Goal: Information Seeking & Learning: Learn about a topic

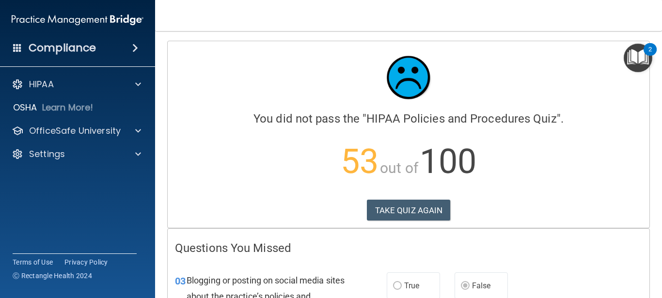
scroll to position [14, 0]
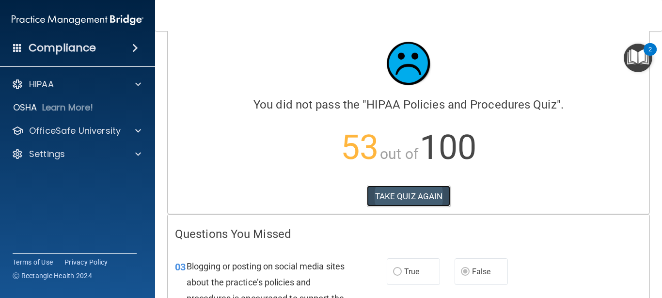
click at [388, 195] on button "TAKE QUIZ AGAIN" at bounding box center [409, 196] width 84 height 21
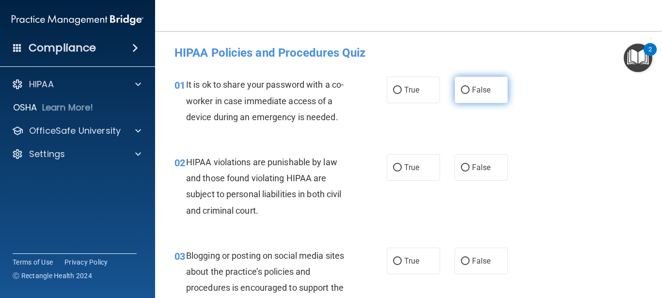
click at [461, 88] on input "False" at bounding box center [465, 90] width 9 height 7
radio input "true"
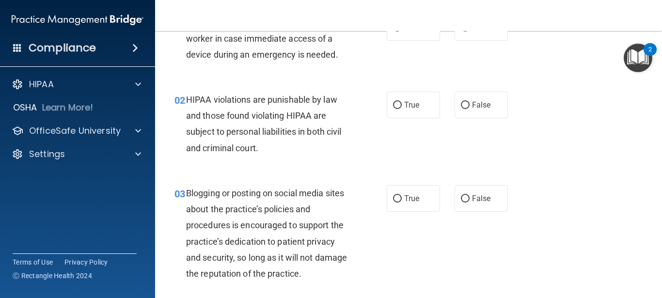
scroll to position [63, 0]
click at [409, 105] on span "True" at bounding box center [411, 104] width 15 height 9
click at [402, 105] on input "True" at bounding box center [397, 104] width 9 height 7
radio input "true"
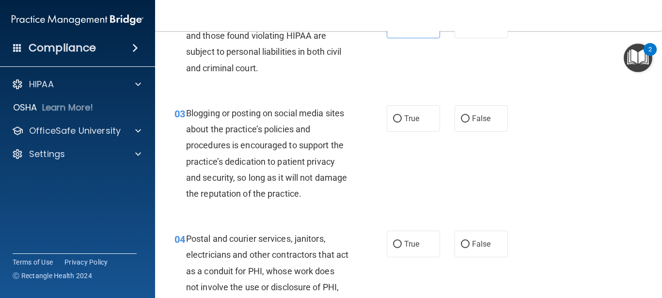
scroll to position [148, 0]
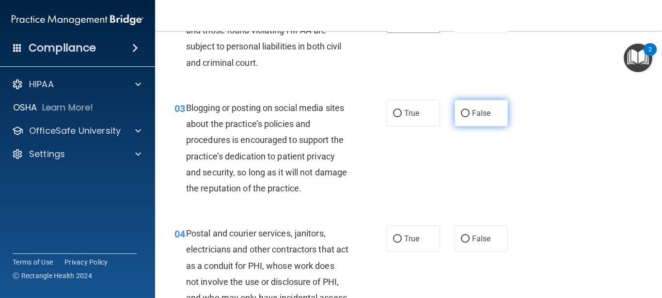
click at [461, 114] on input "False" at bounding box center [465, 113] width 9 height 7
radio input "true"
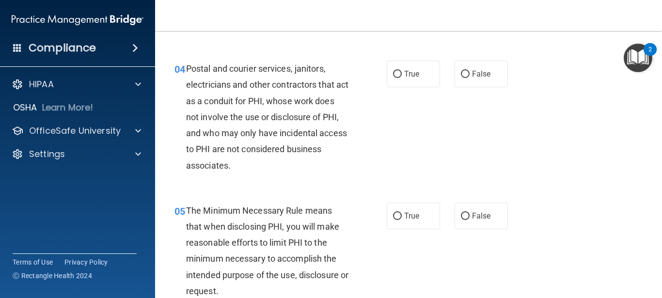
scroll to position [313, 0]
click at [417, 72] on label "True" at bounding box center [413, 73] width 53 height 27
click at [402, 72] on input "True" at bounding box center [397, 73] width 9 height 7
radio input "true"
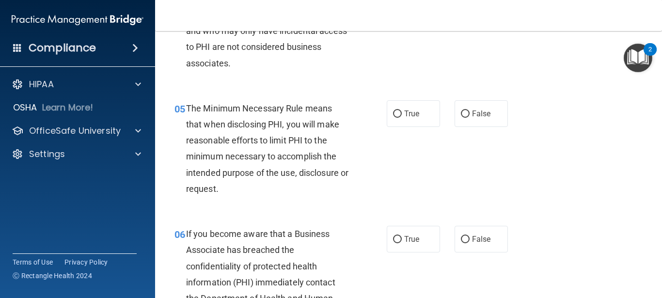
scroll to position [416, 0]
click at [407, 118] on label "True" at bounding box center [413, 113] width 53 height 27
click at [402, 117] on input "True" at bounding box center [397, 113] width 9 height 7
radio input "true"
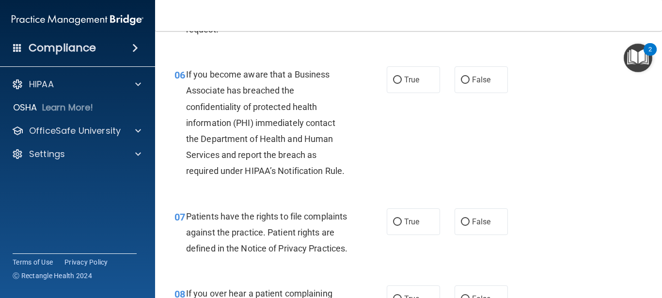
scroll to position [575, 0]
click at [399, 81] on label "True" at bounding box center [413, 79] width 53 height 27
click at [399, 81] on input "True" at bounding box center [397, 79] width 9 height 7
radio input "true"
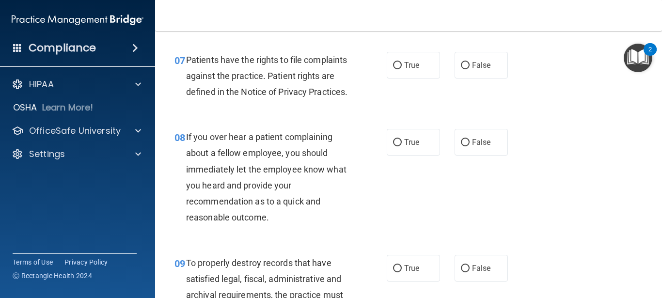
scroll to position [732, 0]
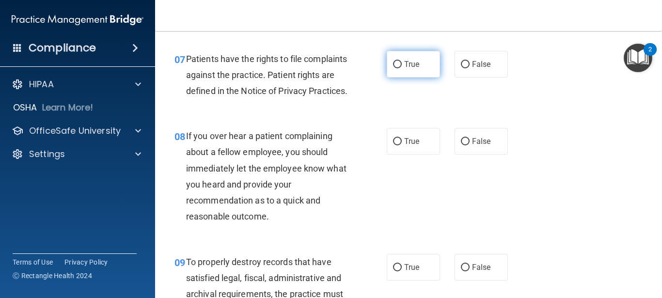
click at [408, 71] on label "True" at bounding box center [413, 64] width 53 height 27
click at [402, 68] on input "True" at bounding box center [397, 64] width 9 height 7
radio input "true"
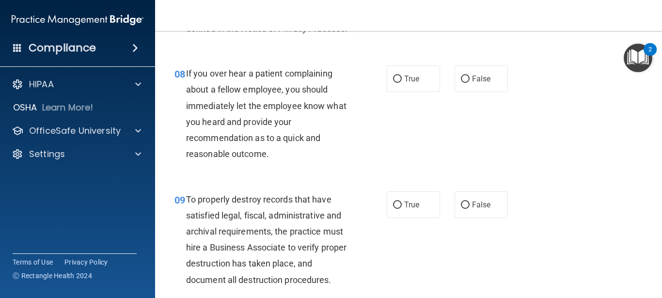
scroll to position [795, 0]
click at [467, 92] on label "False" at bounding box center [481, 78] width 53 height 27
click at [467, 82] on input "False" at bounding box center [465, 78] width 9 height 7
radio input "true"
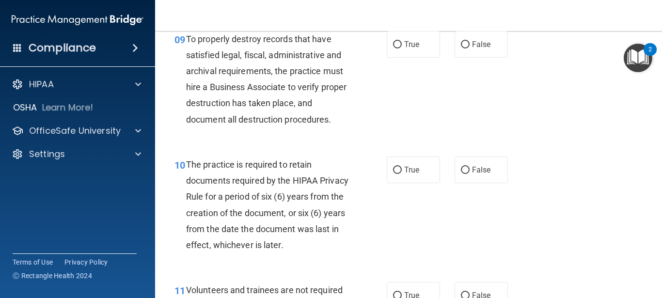
scroll to position [956, 0]
click at [467, 57] on label "False" at bounding box center [481, 44] width 53 height 27
click at [467, 48] on input "False" at bounding box center [465, 44] width 9 height 7
radio input "true"
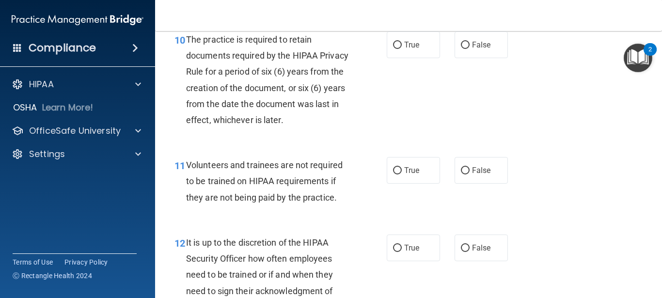
scroll to position [1082, 0]
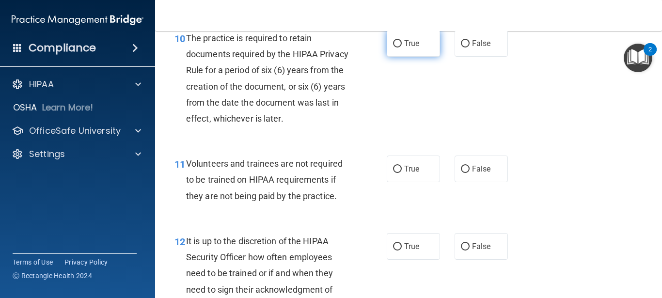
click at [393, 48] on input "True" at bounding box center [397, 43] width 9 height 7
radio input "true"
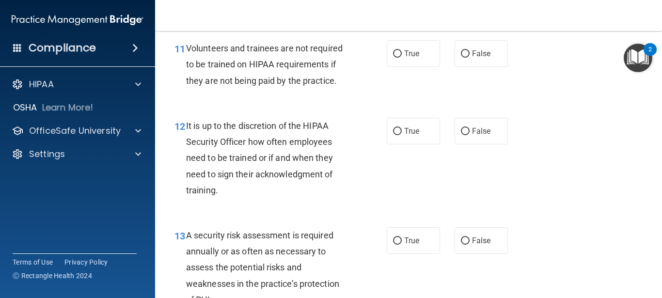
scroll to position [1198, 0]
click at [483, 58] on span "False" at bounding box center [481, 52] width 19 height 9
click at [470, 57] on input "False" at bounding box center [465, 53] width 9 height 7
radio input "true"
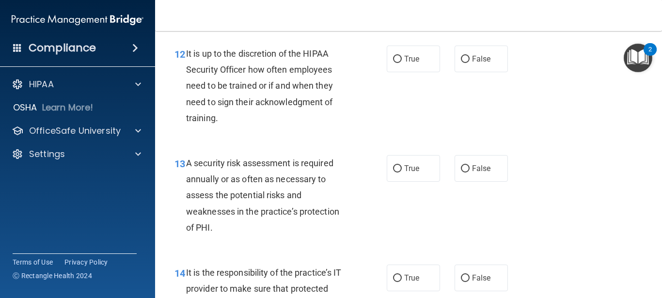
scroll to position [1272, 0]
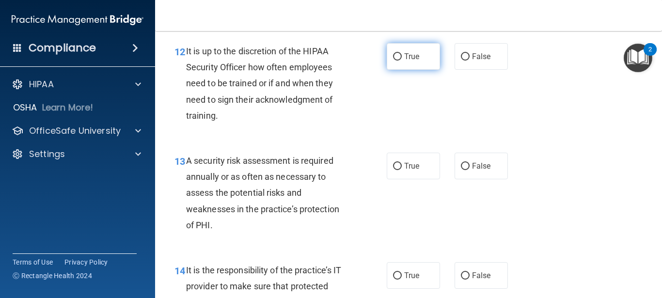
click at [423, 70] on label "True" at bounding box center [413, 56] width 53 height 27
click at [402, 61] on input "True" at bounding box center [397, 56] width 9 height 7
radio input "true"
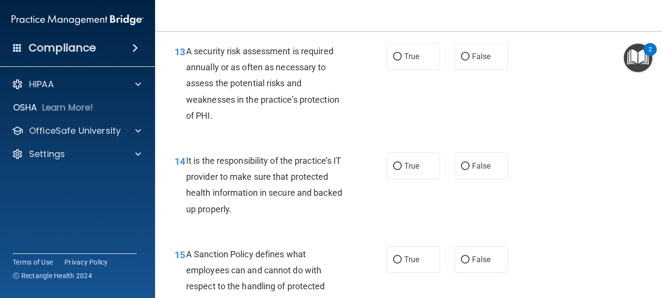
scroll to position [1384, 0]
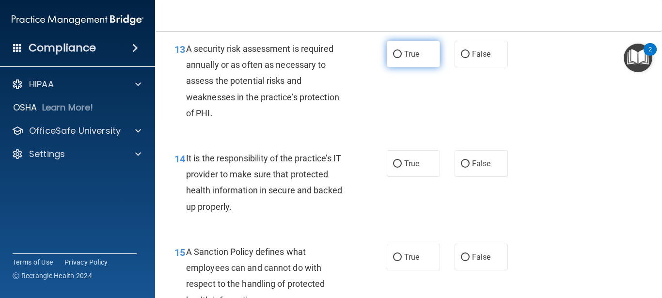
click at [412, 59] on span "True" at bounding box center [411, 53] width 15 height 9
click at [402, 58] on input "True" at bounding box center [397, 54] width 9 height 7
radio input "true"
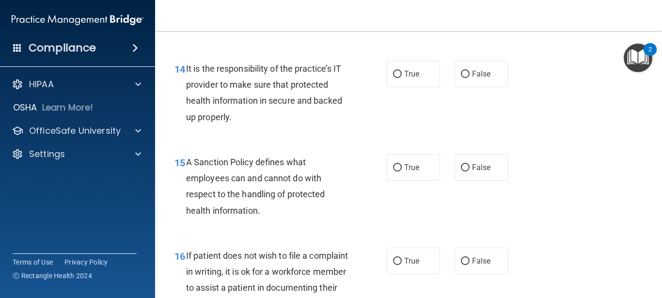
scroll to position [1475, 0]
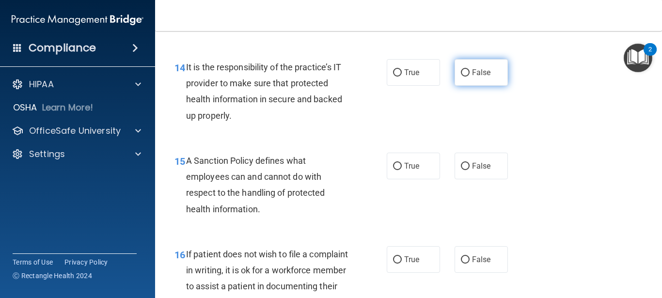
click at [481, 76] on label "False" at bounding box center [481, 72] width 53 height 27
click at [470, 76] on input "False" at bounding box center [465, 72] width 9 height 7
radio input "true"
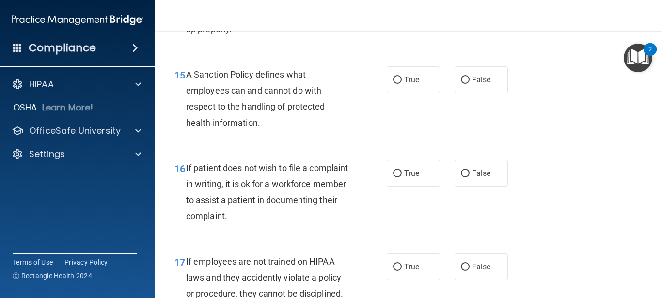
scroll to position [1563, 0]
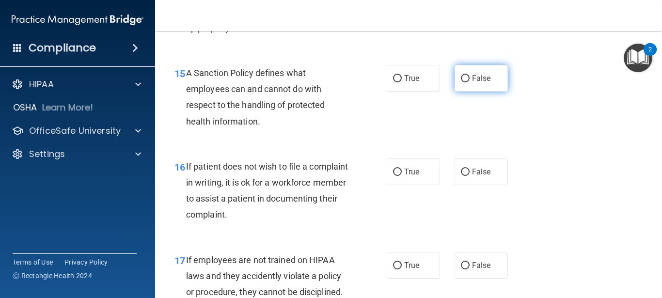
click at [490, 92] on label "False" at bounding box center [481, 78] width 53 height 27
click at [470, 82] on input "False" at bounding box center [465, 78] width 9 height 7
radio input "true"
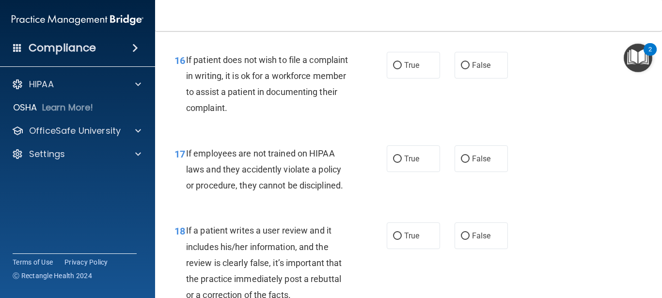
scroll to position [1671, 0]
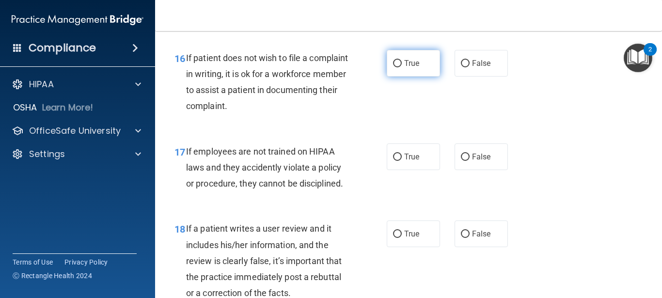
click at [416, 77] on label "True" at bounding box center [413, 63] width 53 height 27
click at [402, 67] on input "True" at bounding box center [397, 63] width 9 height 7
radio input "true"
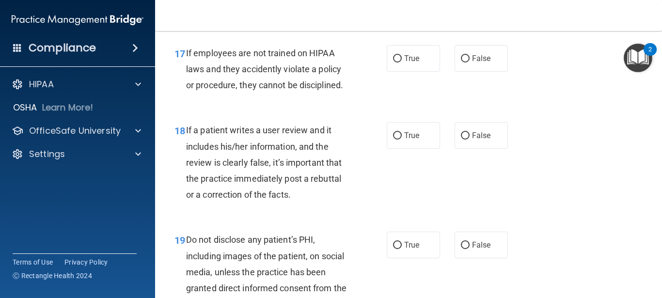
scroll to position [1770, 0]
click at [461, 62] on input "False" at bounding box center [465, 58] width 9 height 7
radio input "true"
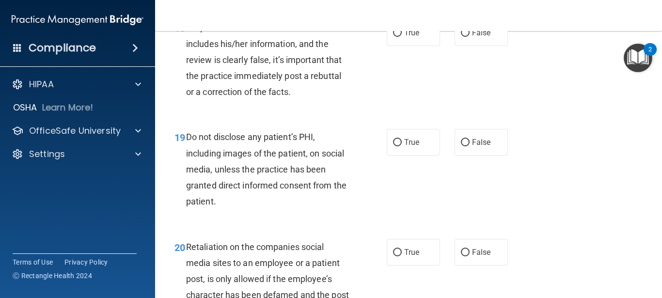
scroll to position [1873, 0]
click at [472, 37] on span "False" at bounding box center [481, 32] width 19 height 9
click at [470, 36] on input "False" at bounding box center [465, 32] width 9 height 7
radio input "true"
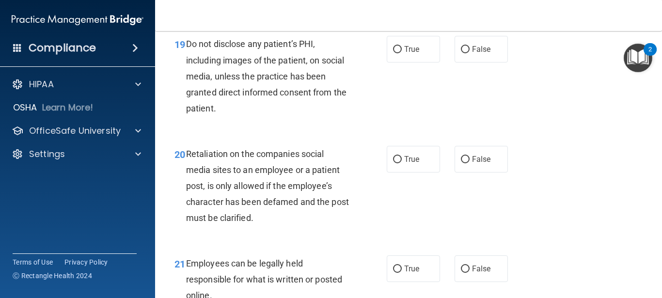
scroll to position [1966, 0]
click at [427, 62] on label "True" at bounding box center [413, 48] width 53 height 27
click at [402, 53] on input "True" at bounding box center [397, 49] width 9 height 7
radio input "true"
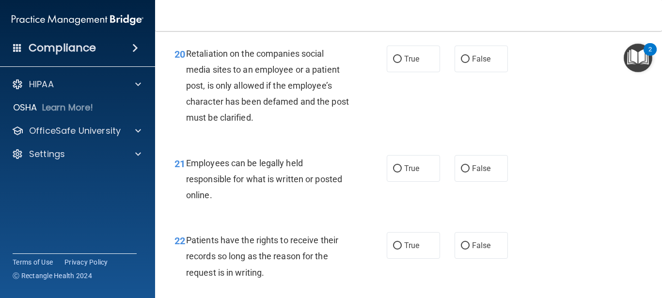
scroll to position [2067, 0]
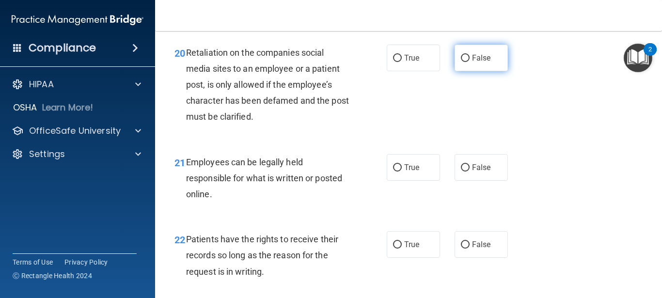
click at [478, 71] on label "False" at bounding box center [481, 58] width 53 height 27
click at [470, 62] on input "False" at bounding box center [465, 58] width 9 height 7
radio input "true"
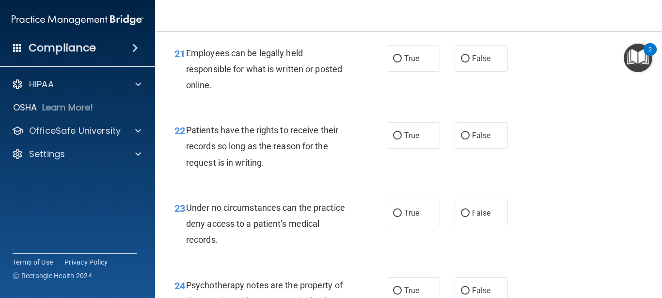
scroll to position [2177, 0]
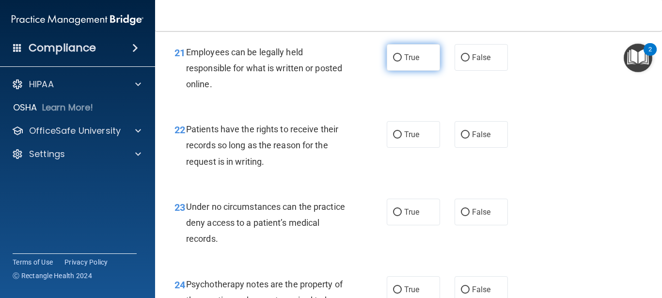
click at [417, 71] on label "True" at bounding box center [413, 57] width 53 height 27
click at [402, 62] on input "True" at bounding box center [397, 57] width 9 height 7
radio input "true"
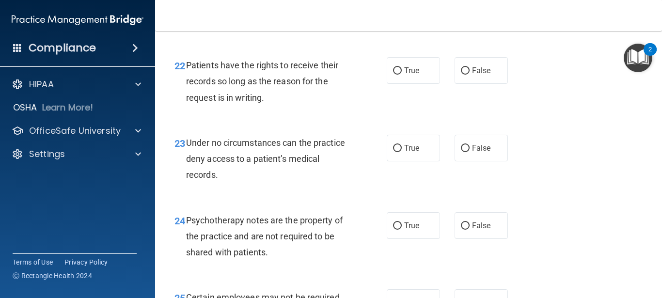
scroll to position [2241, 0]
click at [467, 83] on label "False" at bounding box center [481, 70] width 53 height 27
click at [467, 74] on input "False" at bounding box center [465, 70] width 9 height 7
radio input "true"
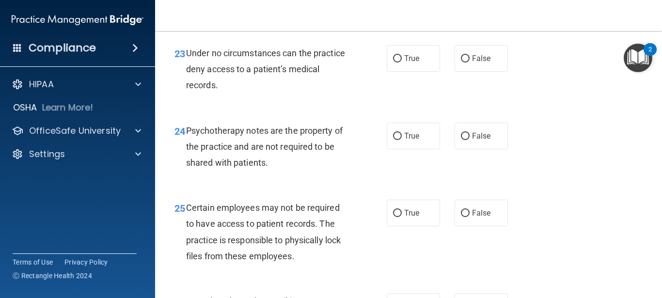
scroll to position [2331, 0]
click at [461, 62] on input "False" at bounding box center [465, 58] width 9 height 7
radio input "true"
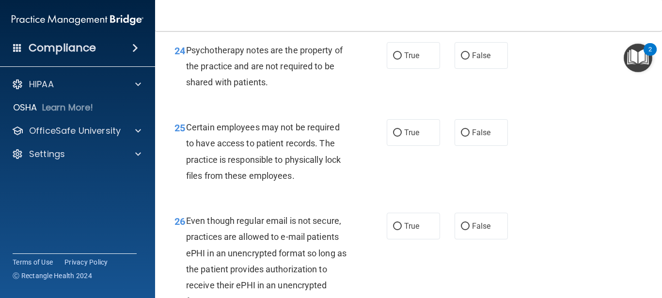
scroll to position [2412, 0]
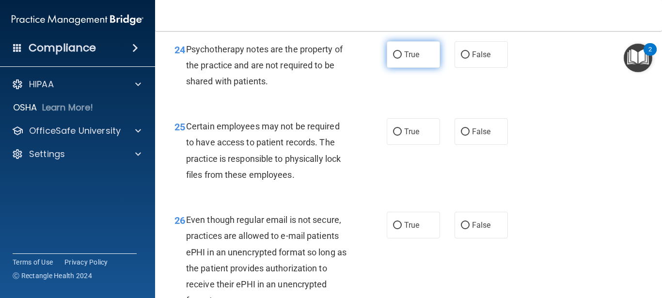
click at [425, 68] on label "True" at bounding box center [413, 54] width 53 height 27
click at [402, 59] on input "True" at bounding box center [397, 54] width 9 height 7
radio input "true"
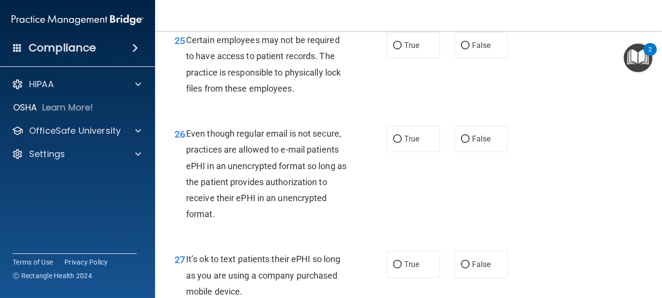
scroll to position [2499, 0]
click at [415, 49] on span "True" at bounding box center [411, 44] width 15 height 9
click at [402, 49] on input "True" at bounding box center [397, 45] width 9 height 7
radio input "true"
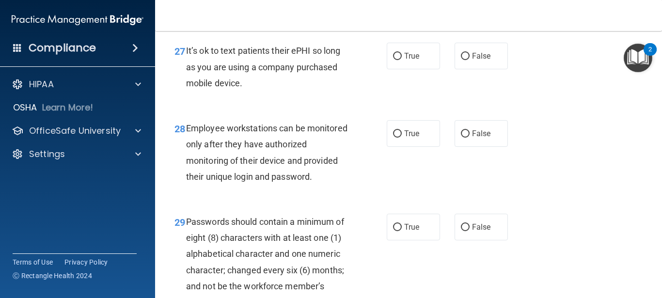
scroll to position [2707, 0]
click at [423, 69] on label "True" at bounding box center [413, 55] width 53 height 27
click at [402, 60] on input "True" at bounding box center [397, 55] width 9 height 7
radio input "true"
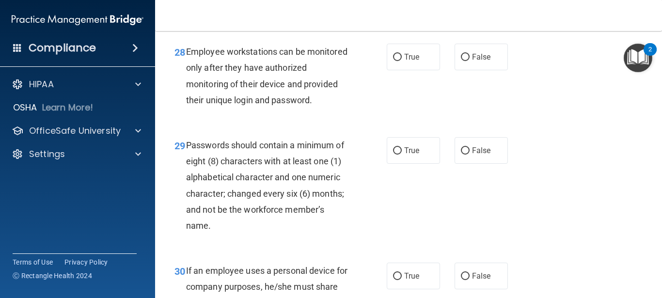
scroll to position [2784, 0]
click at [388, 163] on label "True" at bounding box center [413, 150] width 53 height 27
click at [393, 154] on input "True" at bounding box center [397, 150] width 9 height 7
radio input "true"
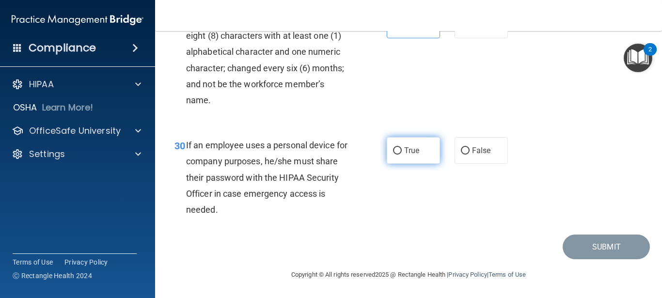
scroll to position [2921, 0]
click at [421, 164] on label "True" at bounding box center [413, 150] width 53 height 27
click at [402, 155] on input "True" at bounding box center [397, 150] width 9 height 7
radio input "true"
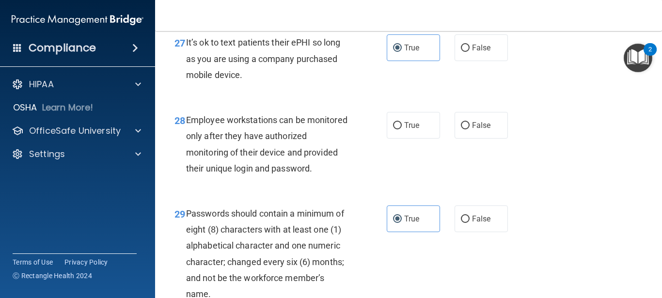
scroll to position [2715, 0]
click at [468, 139] on label "False" at bounding box center [481, 125] width 53 height 27
click at [468, 130] on input "False" at bounding box center [465, 126] width 9 height 7
radio input "true"
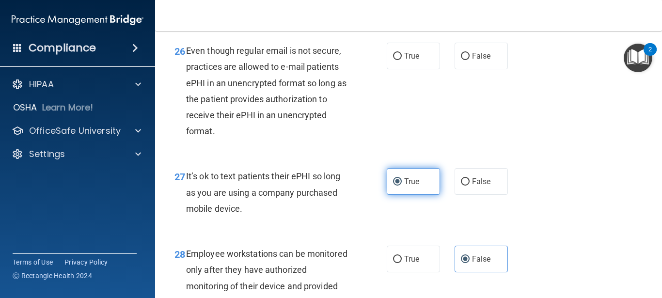
scroll to position [2581, 0]
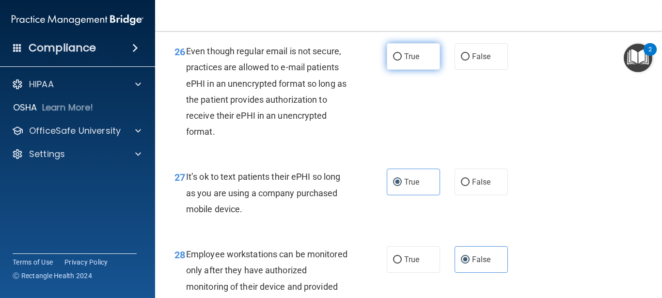
click at [418, 70] on label "True" at bounding box center [413, 56] width 53 height 27
click at [402, 61] on input "True" at bounding box center [397, 56] width 9 height 7
radio input "true"
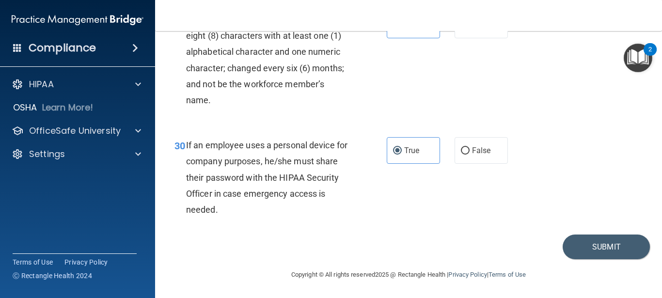
scroll to position [2939, 0]
click at [564, 238] on button "Submit" at bounding box center [606, 247] width 87 height 25
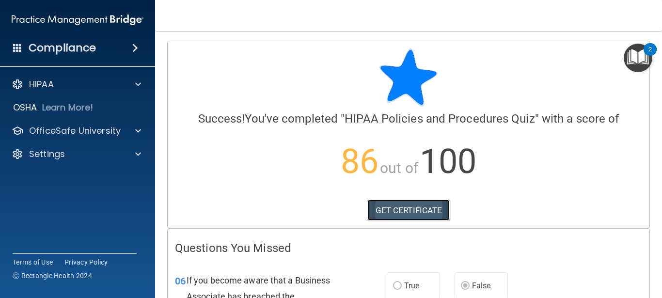
click at [421, 210] on link "GET CERTIFICATE" at bounding box center [409, 210] width 83 height 21
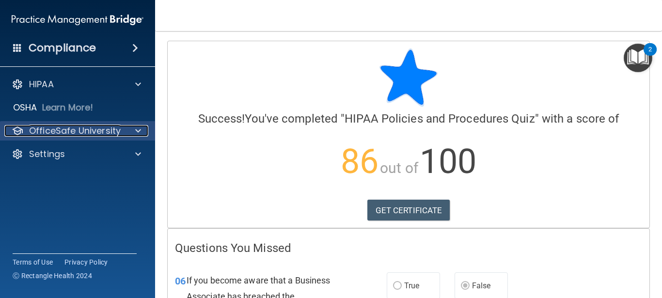
click at [95, 125] on p "OfficeSafe University" at bounding box center [75, 131] width 92 height 12
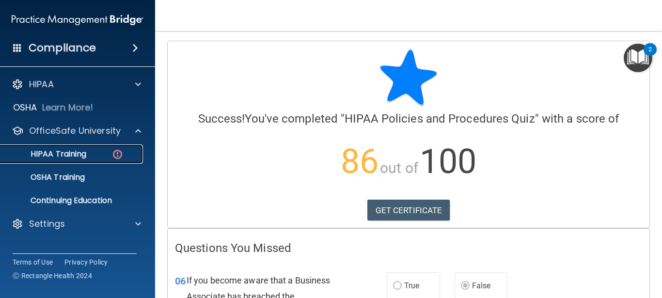
click at [79, 162] on link "HIPAA Training" at bounding box center [66, 153] width 153 height 19
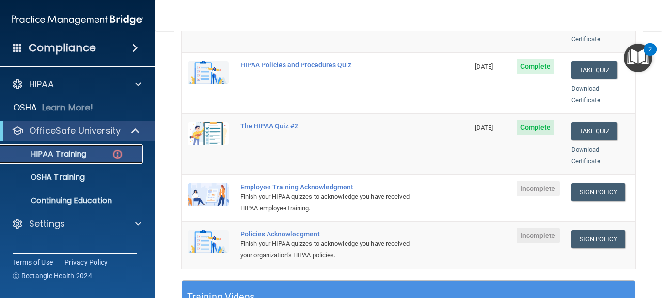
scroll to position [191, 0]
click at [575, 183] on link "Sign Policy" at bounding box center [599, 192] width 54 height 18
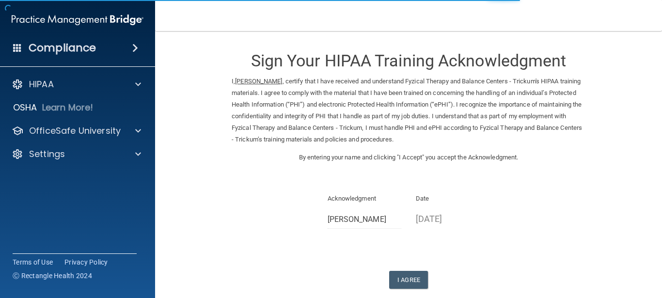
scroll to position [16, 0]
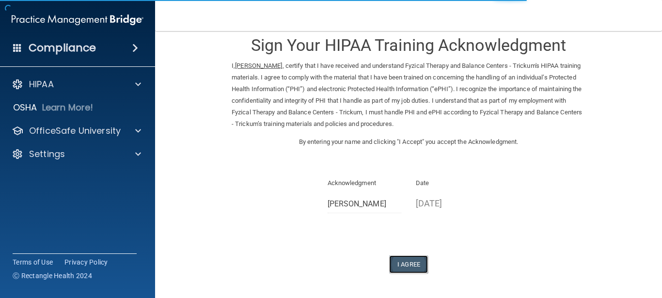
click at [402, 262] on button "I Agree" at bounding box center [408, 265] width 39 height 18
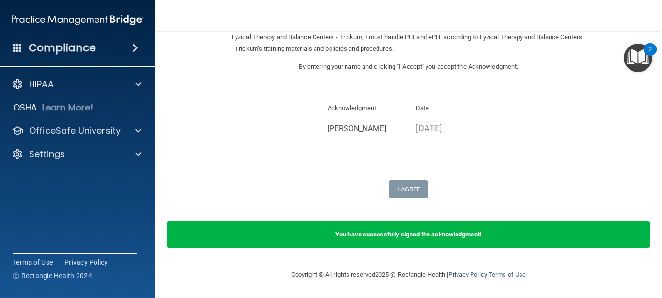
scroll to position [0, 0]
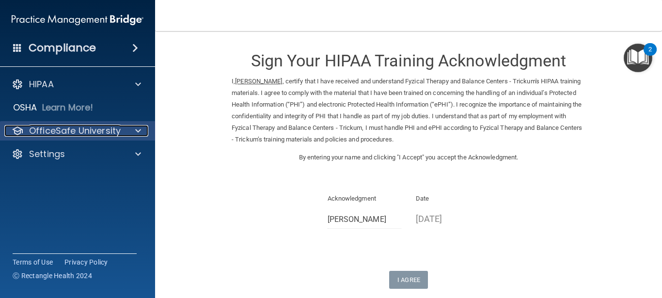
click at [127, 129] on div at bounding box center [137, 131] width 24 height 12
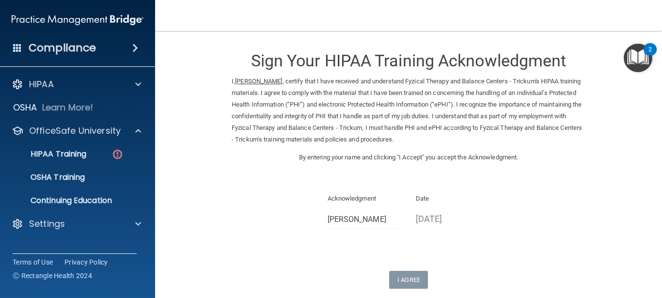
click at [71, 164] on ul "HIPAA Training OSHA Training Continuing Education" at bounding box center [78, 176] width 176 height 70
click at [77, 159] on p "HIPAA Training" at bounding box center [46, 154] width 80 height 10
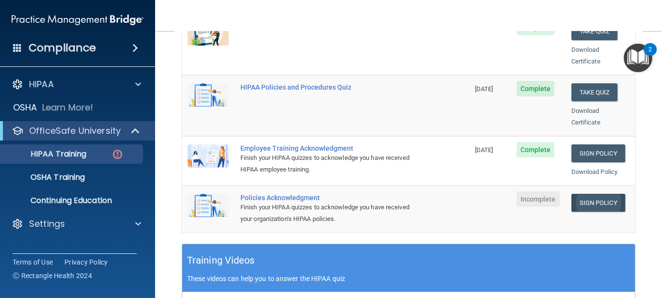
scroll to position [230, 0]
click at [580, 193] on link "Sign Policy" at bounding box center [599, 202] width 54 height 18
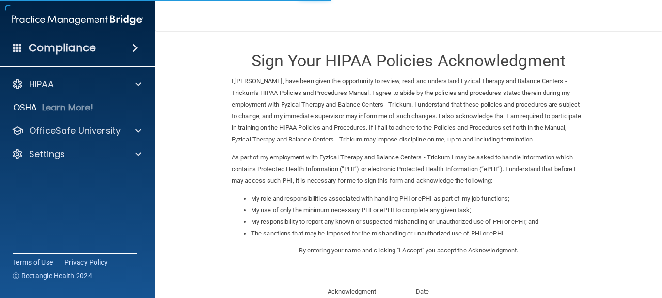
scroll to position [146, 0]
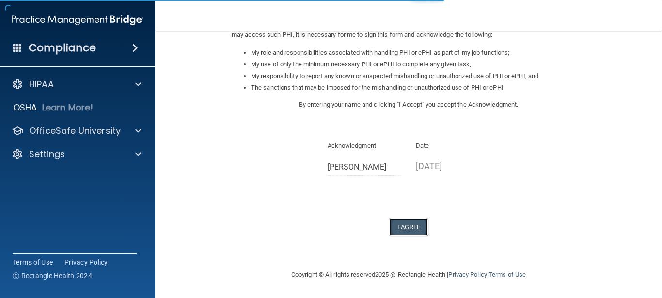
click at [408, 223] on button "I Agree" at bounding box center [408, 227] width 39 height 18
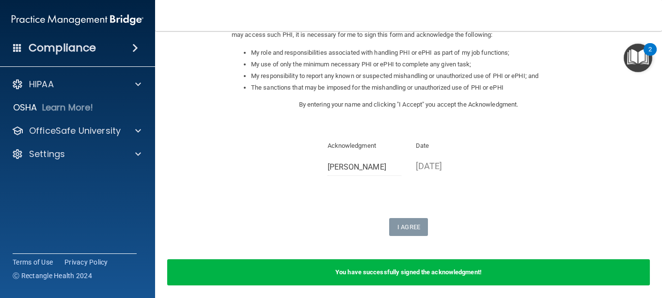
scroll to position [0, 0]
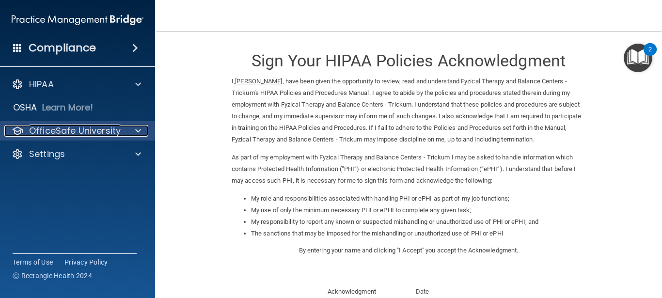
click at [80, 125] on p "OfficeSafe University" at bounding box center [75, 131] width 92 height 12
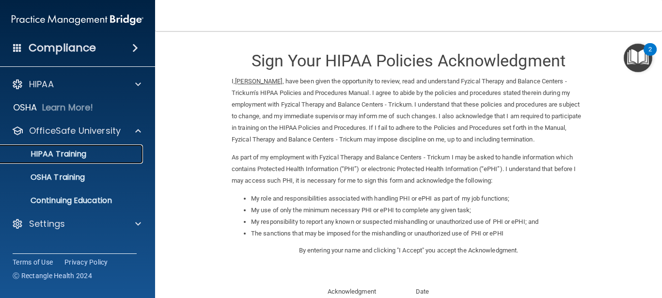
click at [68, 152] on p "HIPAA Training" at bounding box center [46, 154] width 80 height 10
